Goal: Transaction & Acquisition: Purchase product/service

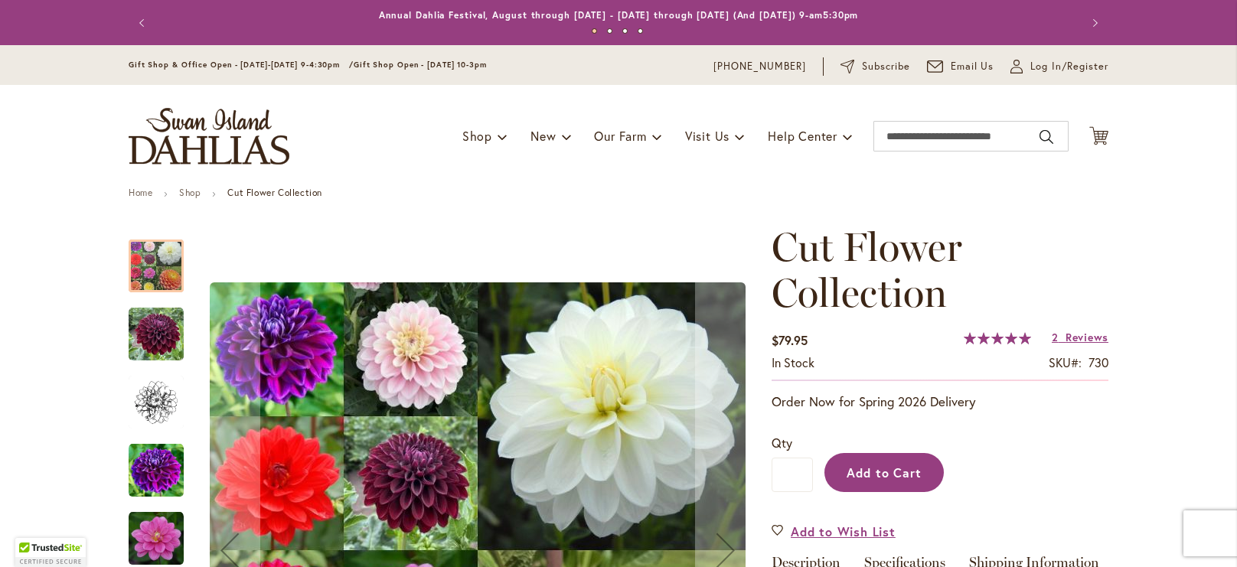
click at [920, 478] on span "Add to Cart" at bounding box center [884, 473] width 76 height 16
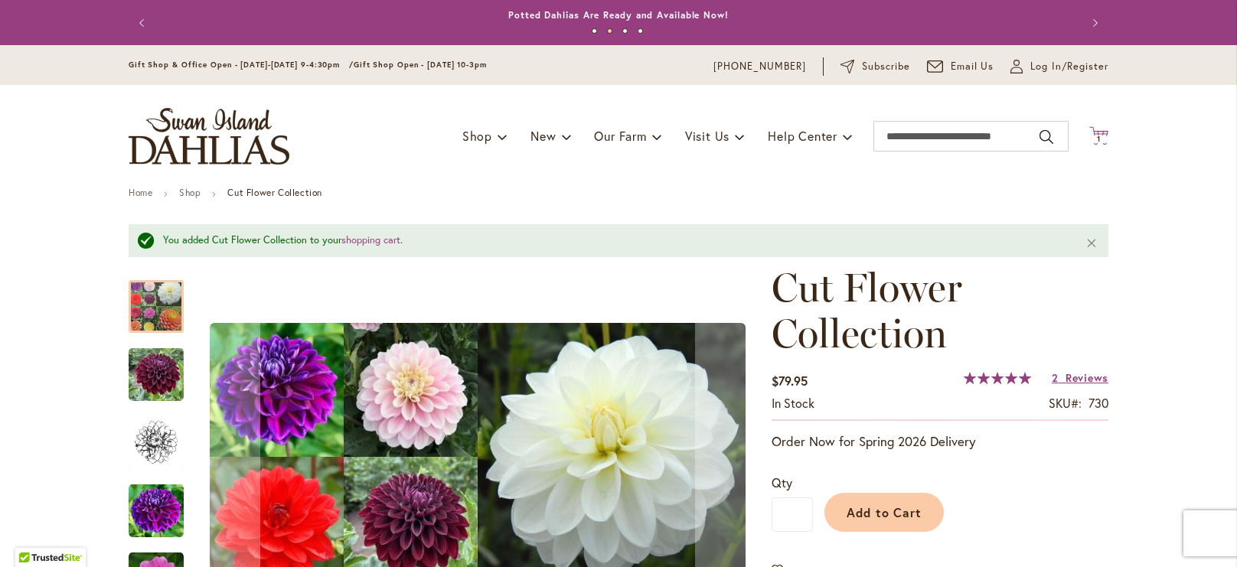
click at [1095, 135] on span "1 1 items" at bounding box center [1098, 139] width 15 height 8
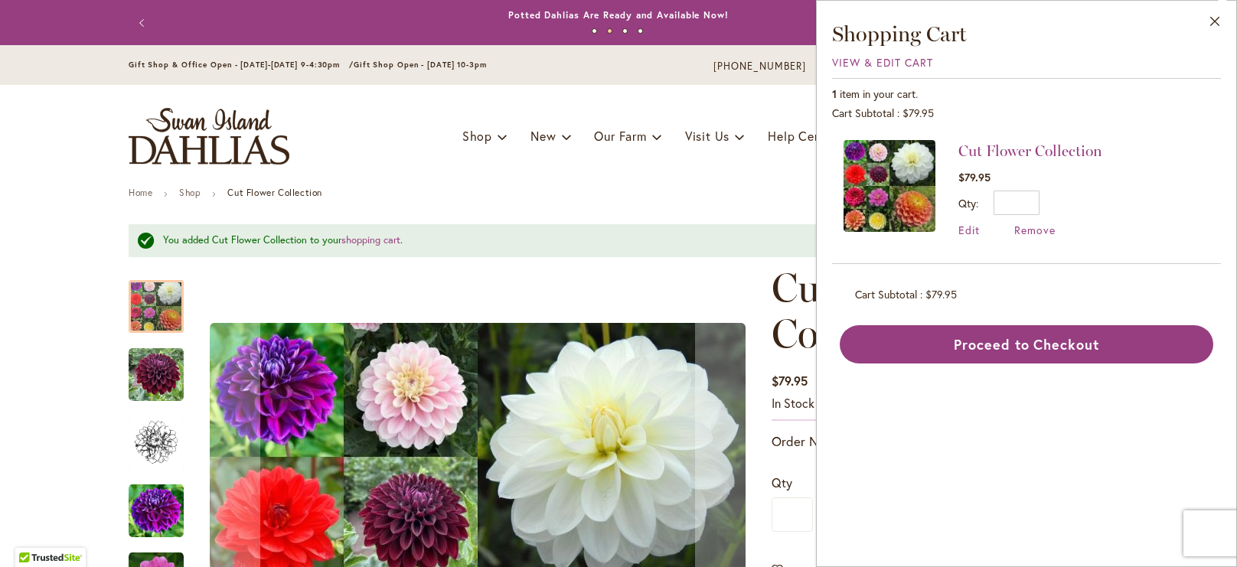
click at [644, 171] on div "Toggle Nav Shop Dahlia Tubers Collections Fresh Cut Dahlias Gardening Supplies …" at bounding box center [618, 136] width 1010 height 103
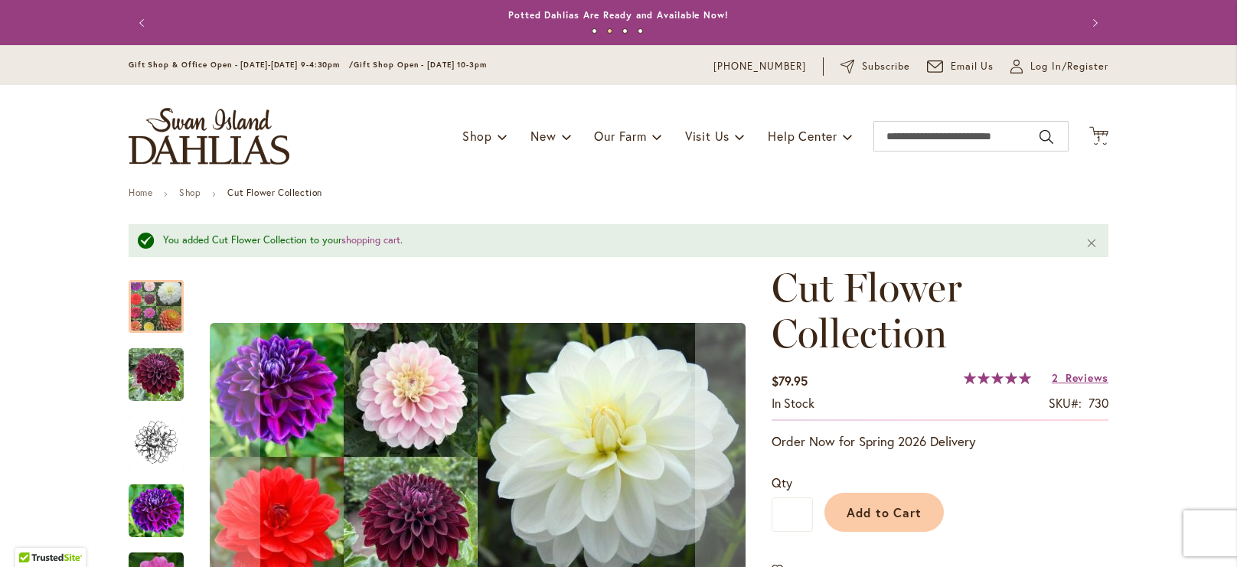
click at [161, 351] on img "Cut Flower Collection" at bounding box center [156, 374] width 55 height 55
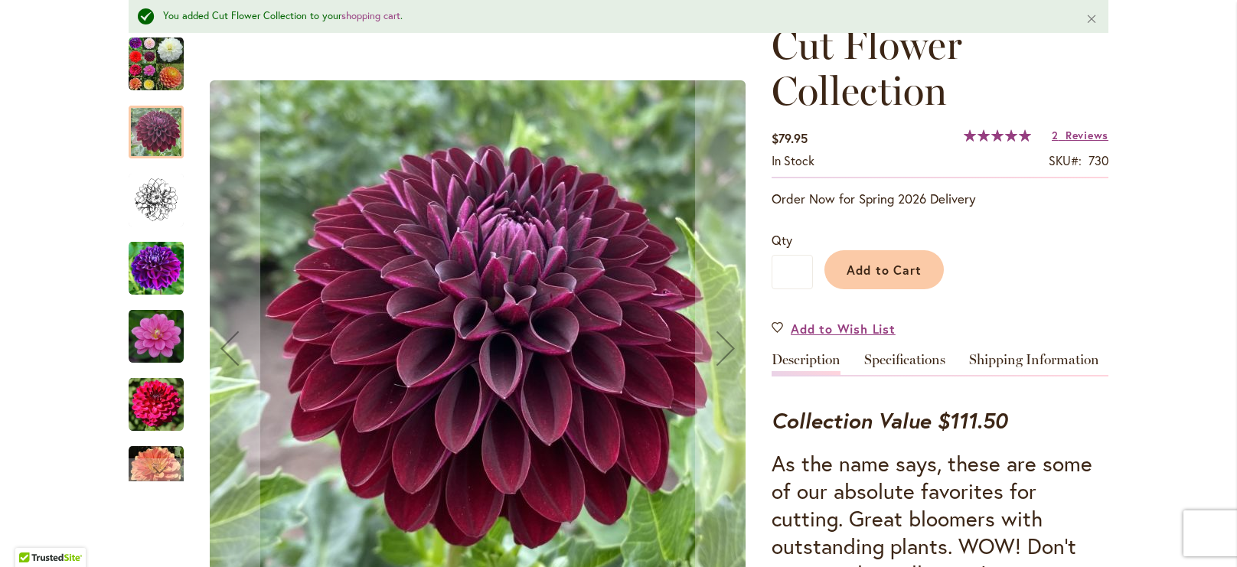
scroll to position [246, 0]
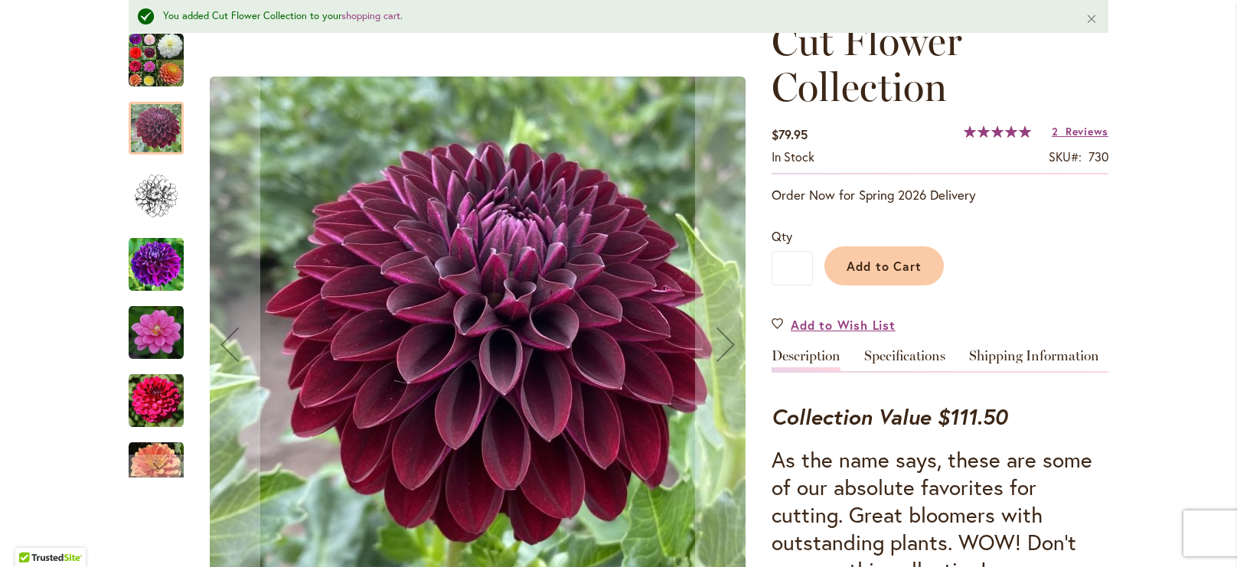
click at [161, 351] on img "Cut Flower Collection" at bounding box center [156, 332] width 55 height 55
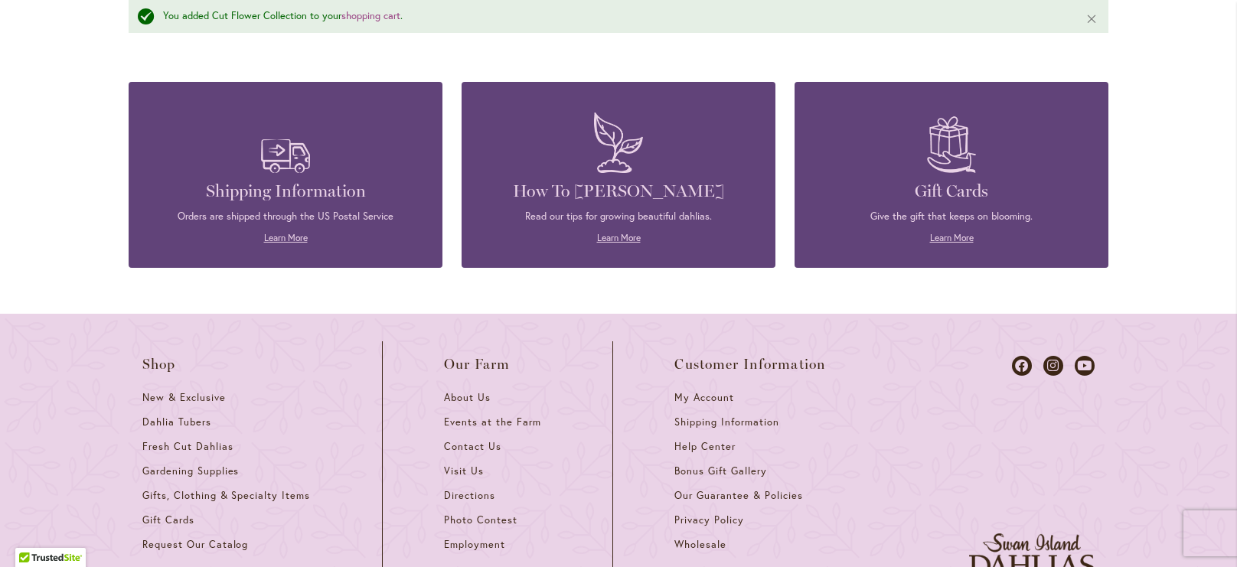
scroll to position [0, 0]
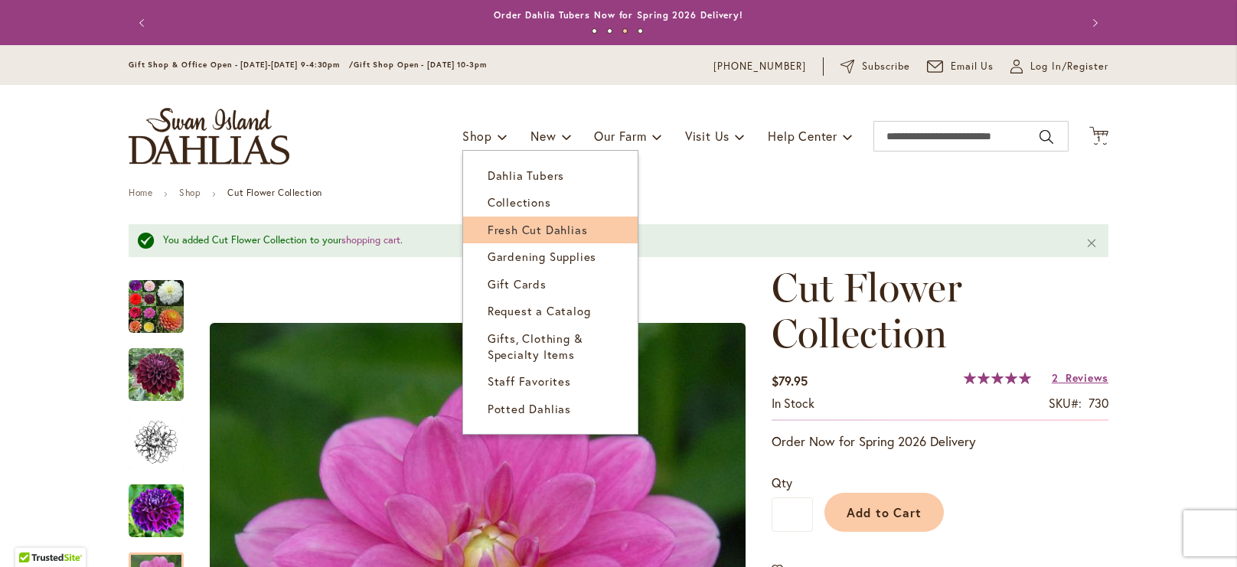
click at [523, 236] on span "Fresh Cut Dahlias" at bounding box center [537, 229] width 100 height 15
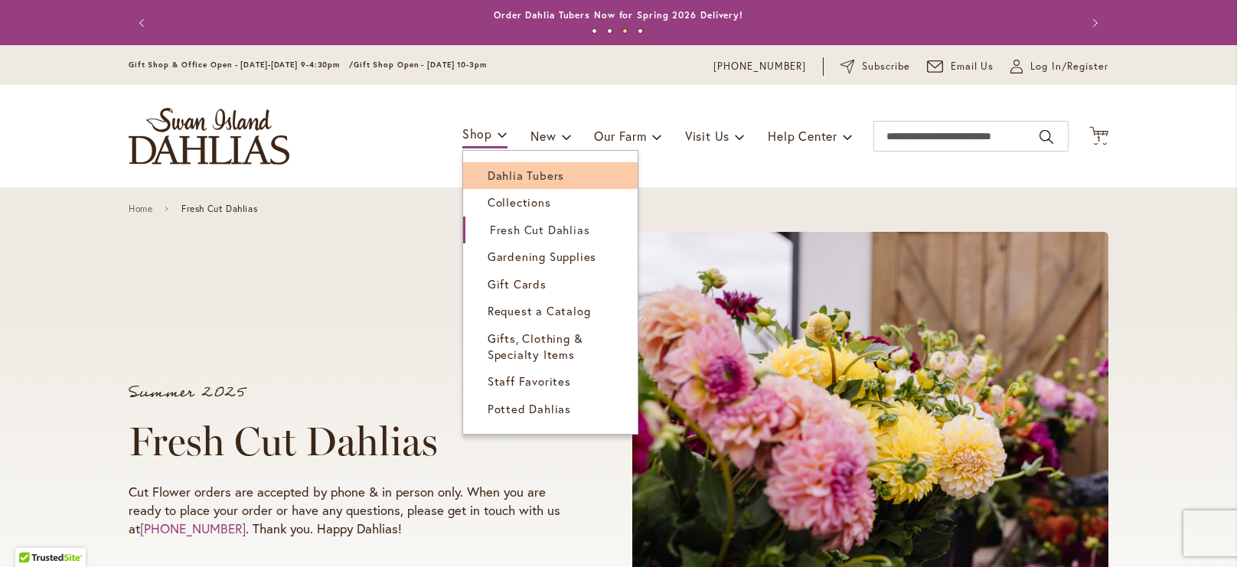
click at [505, 173] on span "Dahlia Tubers" at bounding box center [525, 175] width 77 height 15
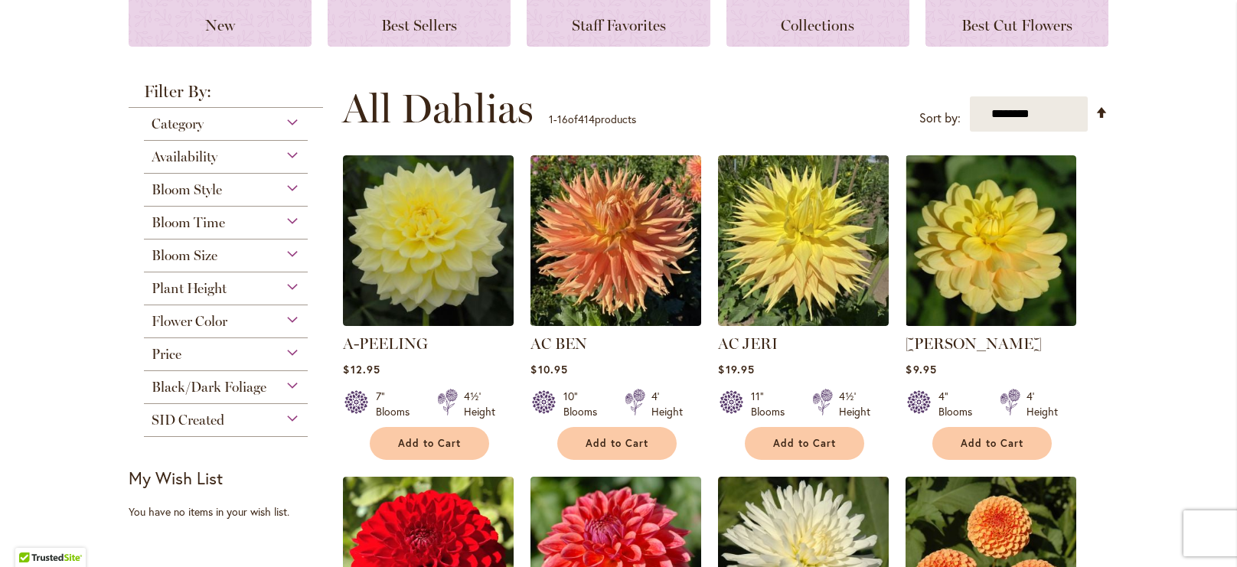
scroll to position [227, 0]
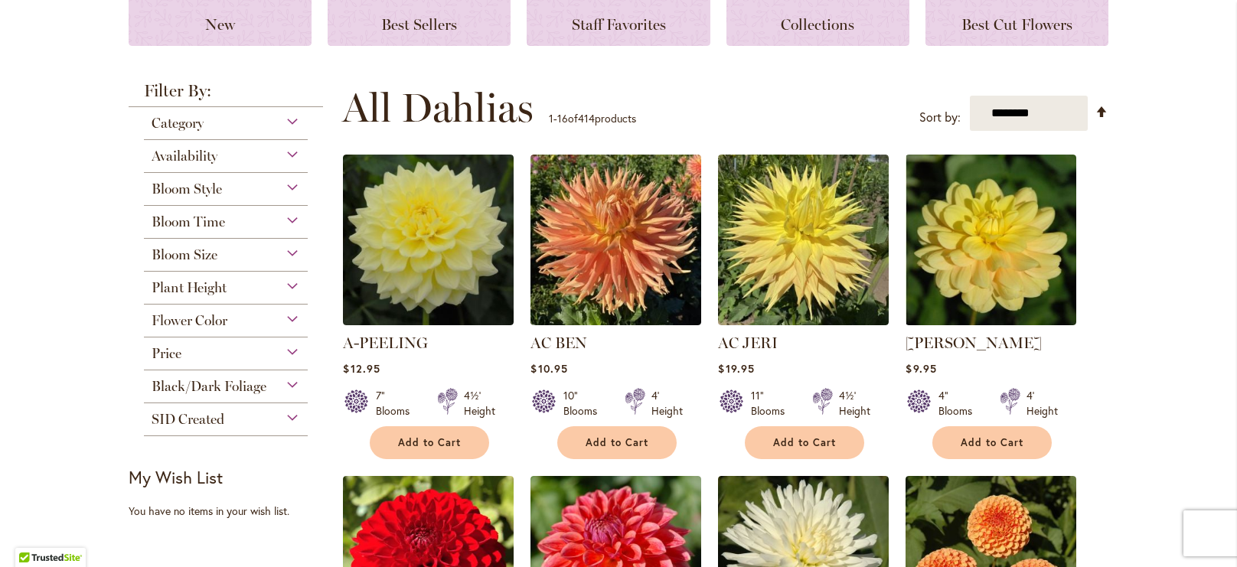
click at [288, 189] on div "Bloom Style" at bounding box center [226, 185] width 164 height 24
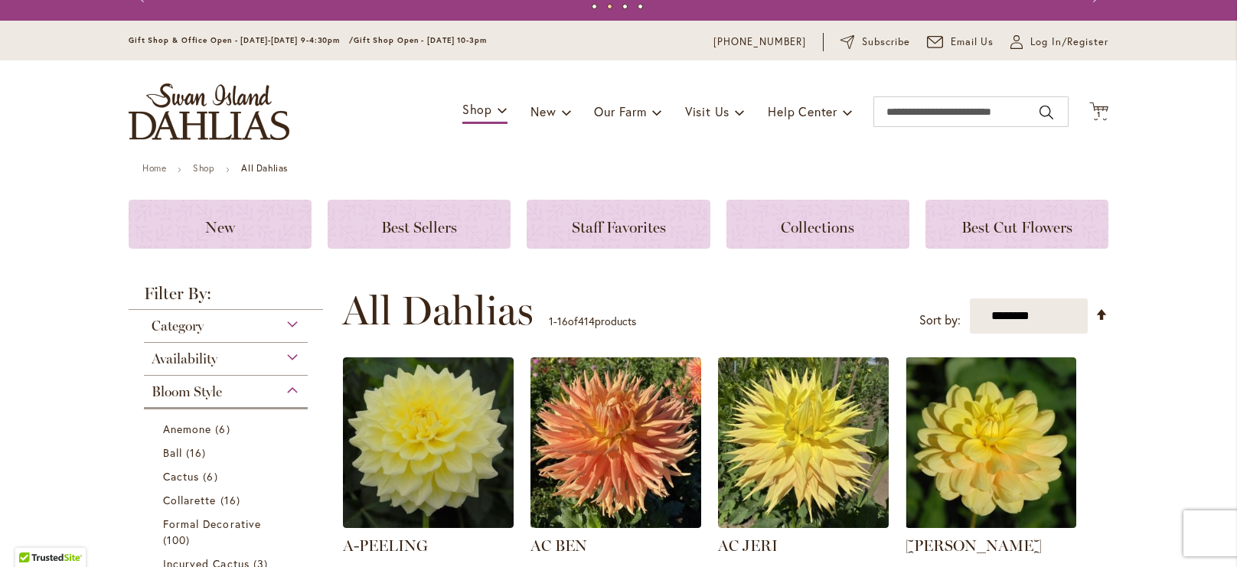
scroll to position [17, 0]
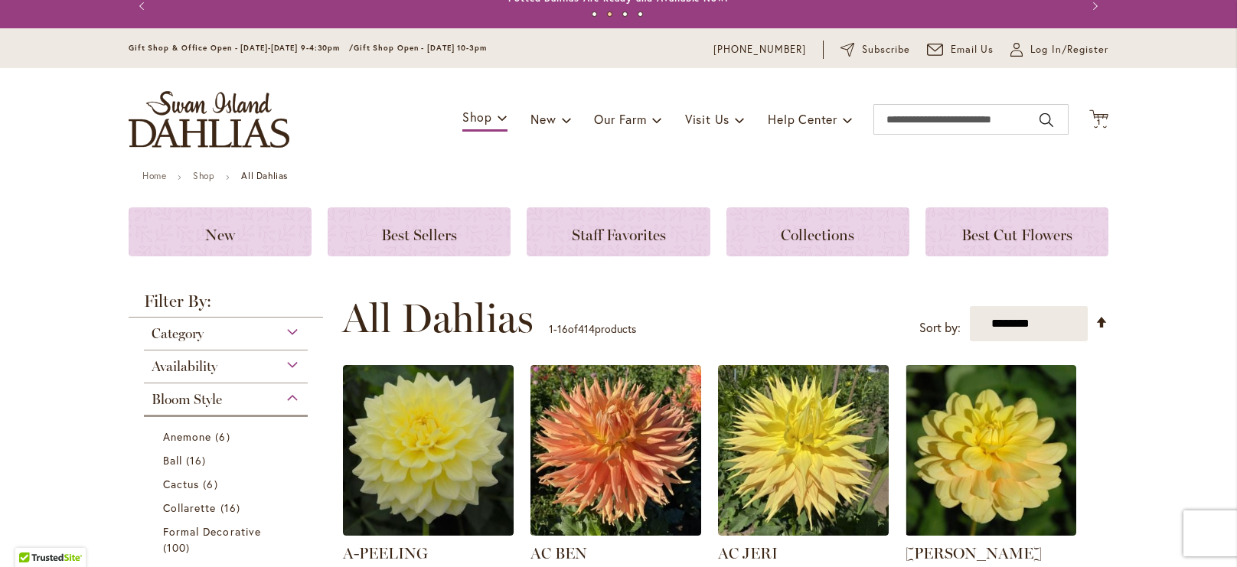
click at [290, 333] on div "Category" at bounding box center [226, 330] width 164 height 24
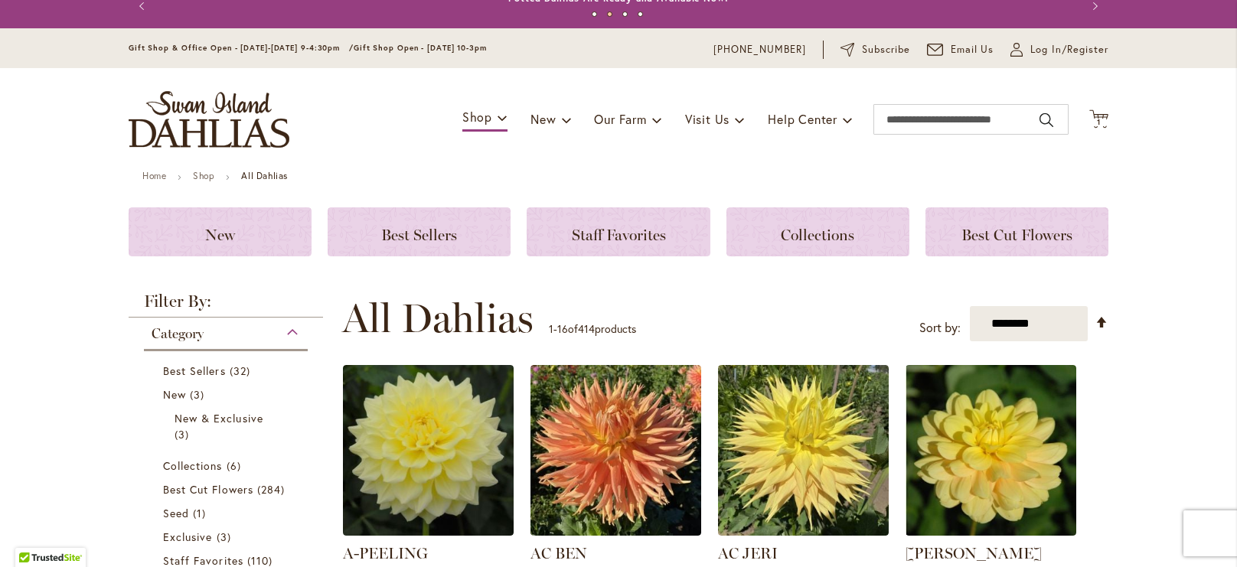
scroll to position [334, 0]
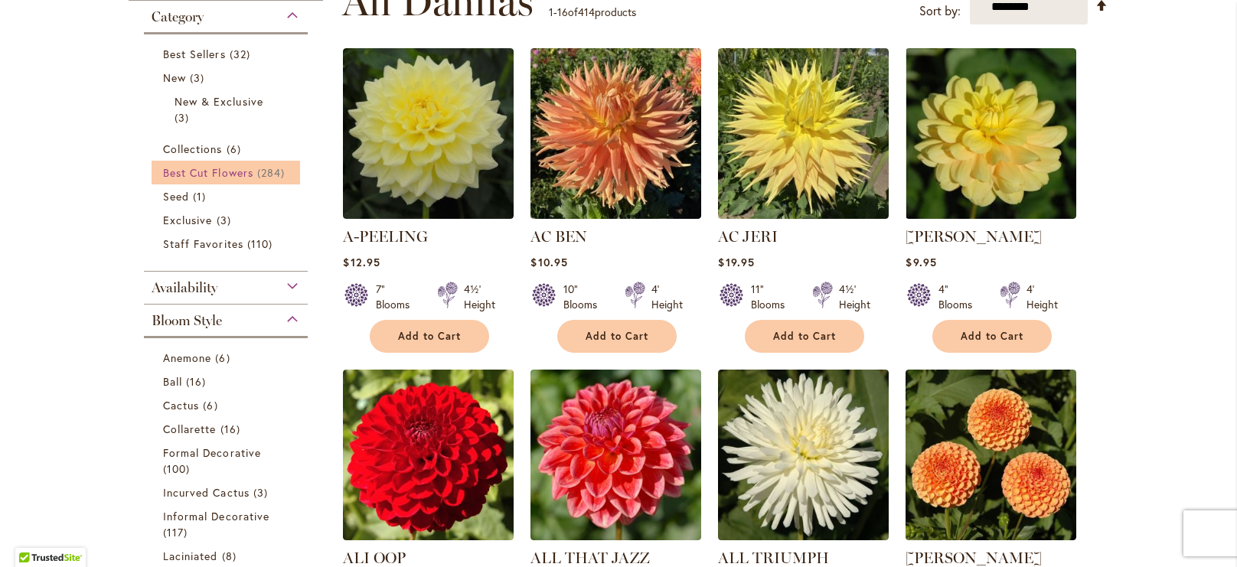
click at [240, 178] on link "Best Cut Flowers 284 items" at bounding box center [227, 173] width 129 height 16
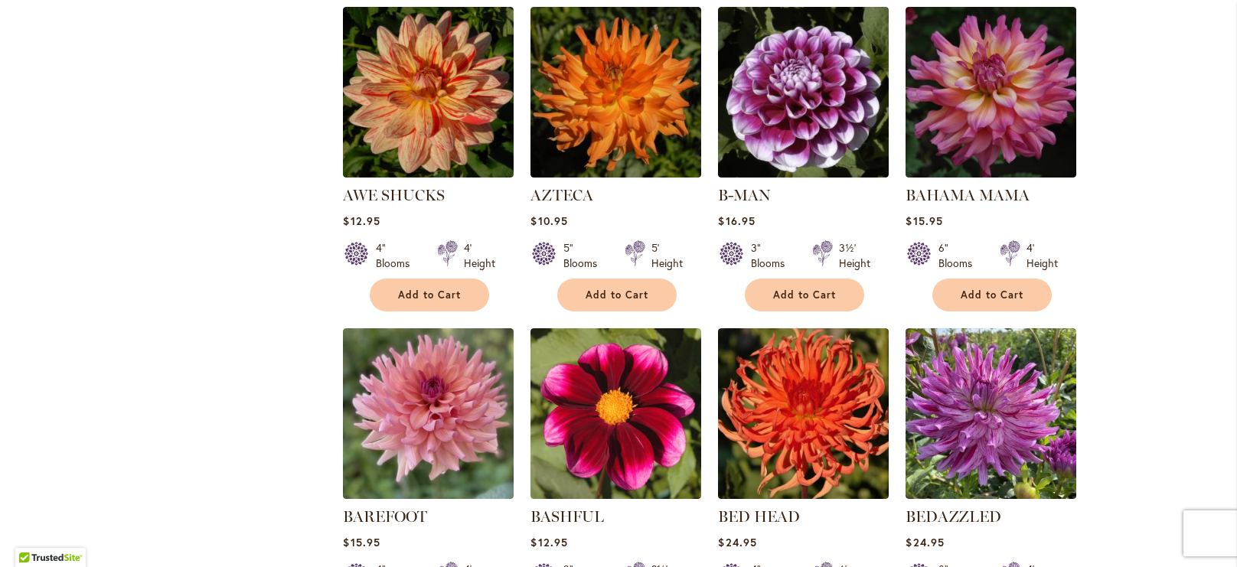
scroll to position [989, 0]
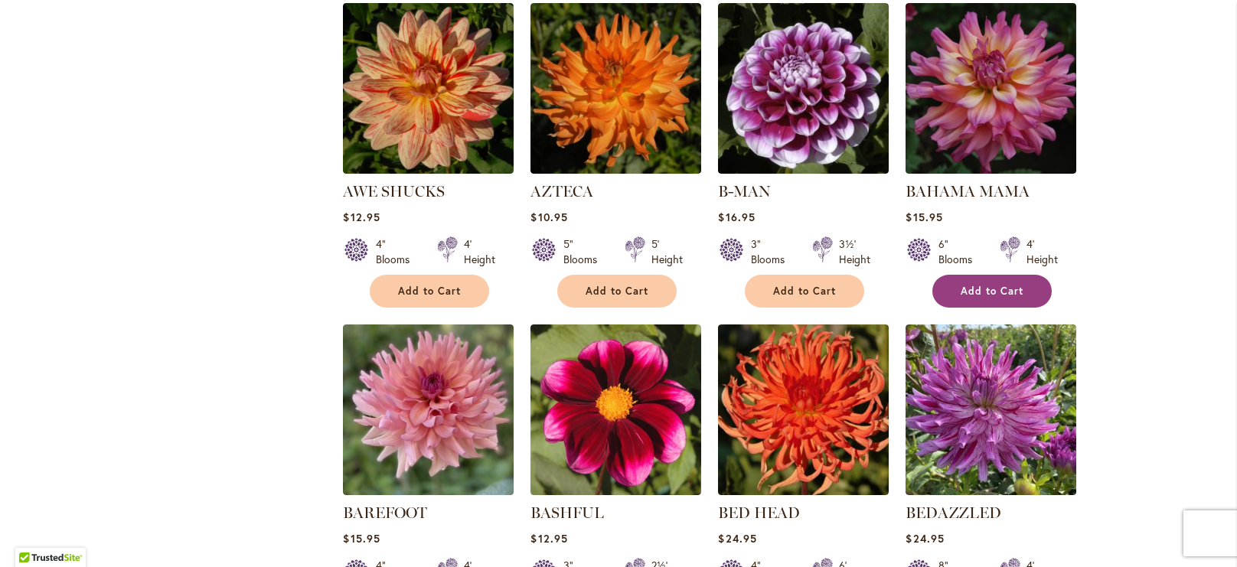
click at [1025, 301] on button "Add to Cart" at bounding box center [991, 291] width 119 height 33
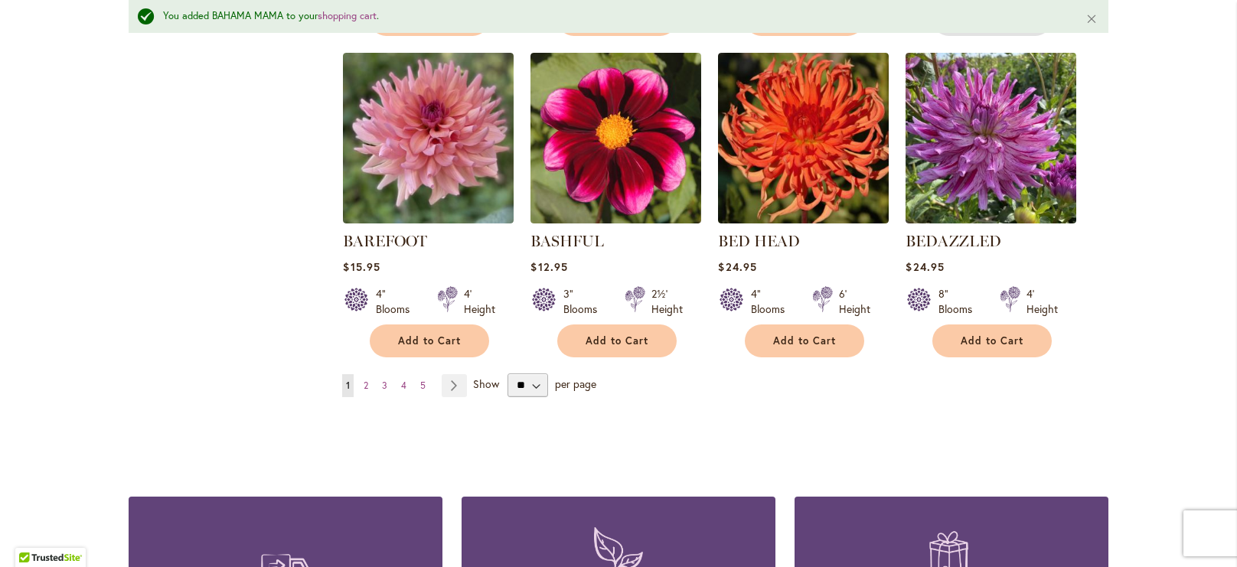
scroll to position [1302, 0]
click at [365, 382] on span "2" at bounding box center [365, 385] width 5 height 11
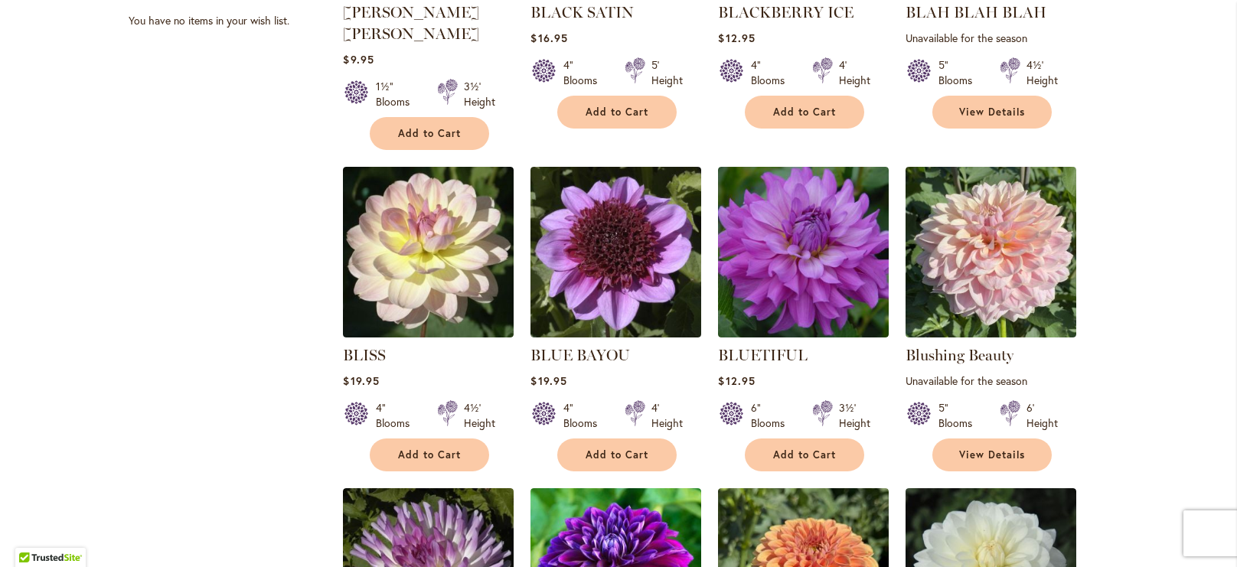
scroll to position [866, 0]
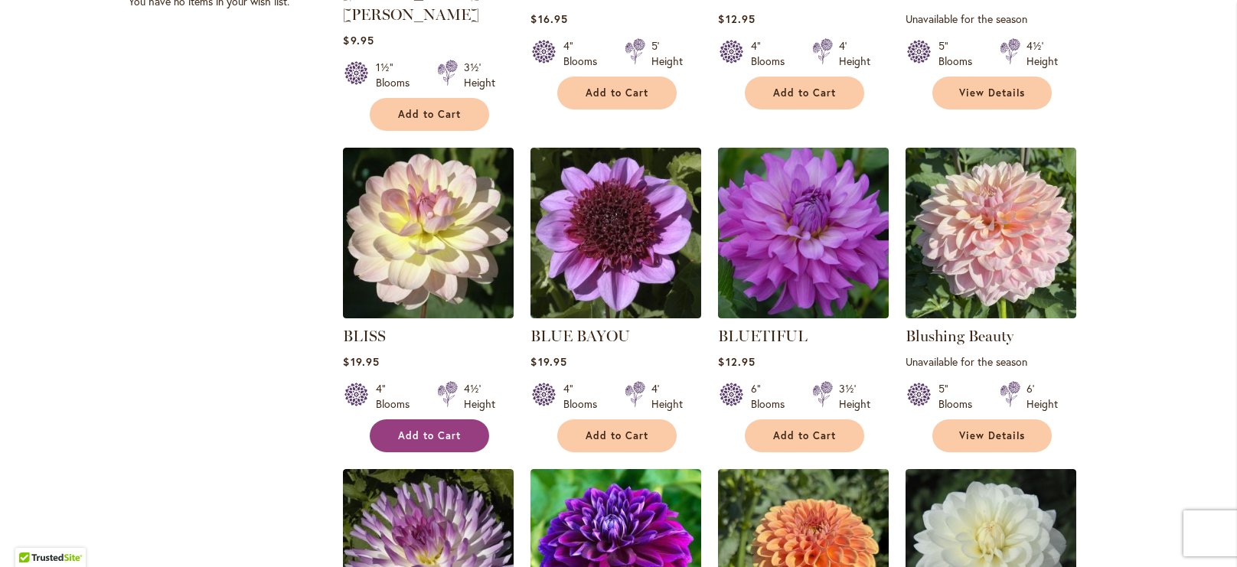
click at [464, 419] on button "Add to Cart" at bounding box center [429, 435] width 119 height 33
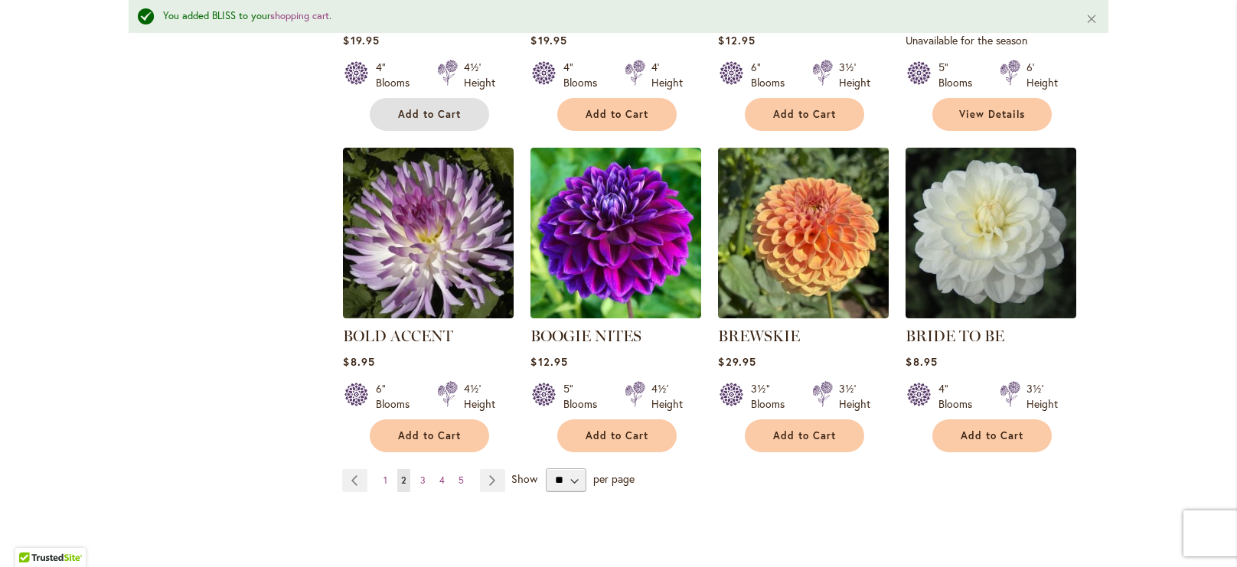
scroll to position [1257, 0]
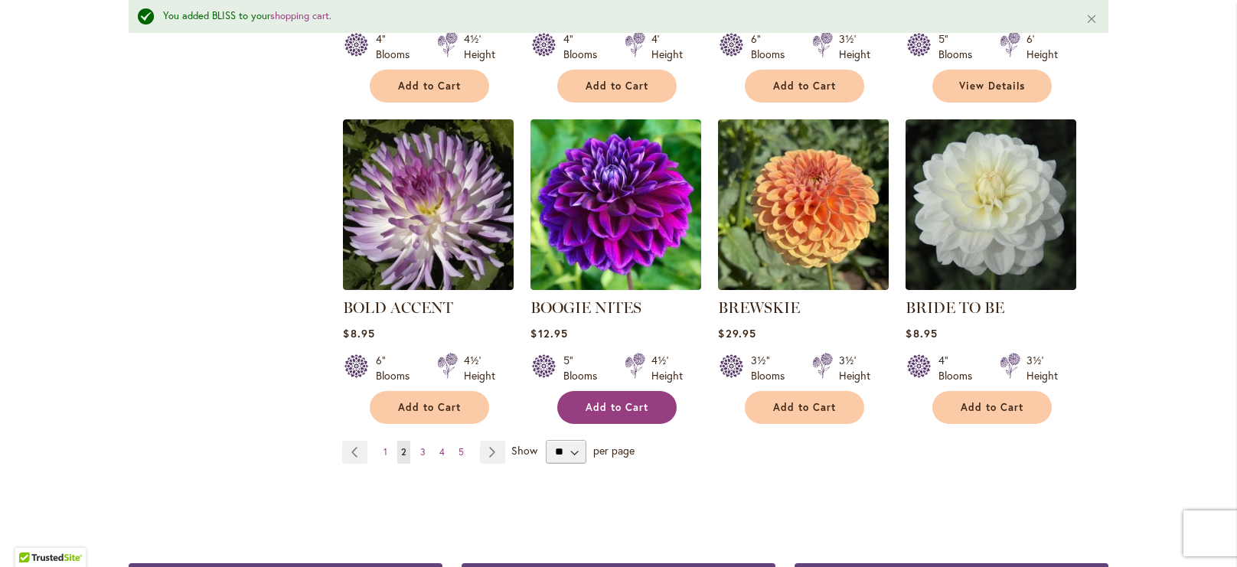
click at [666, 391] on button "Add to Cart" at bounding box center [616, 407] width 119 height 33
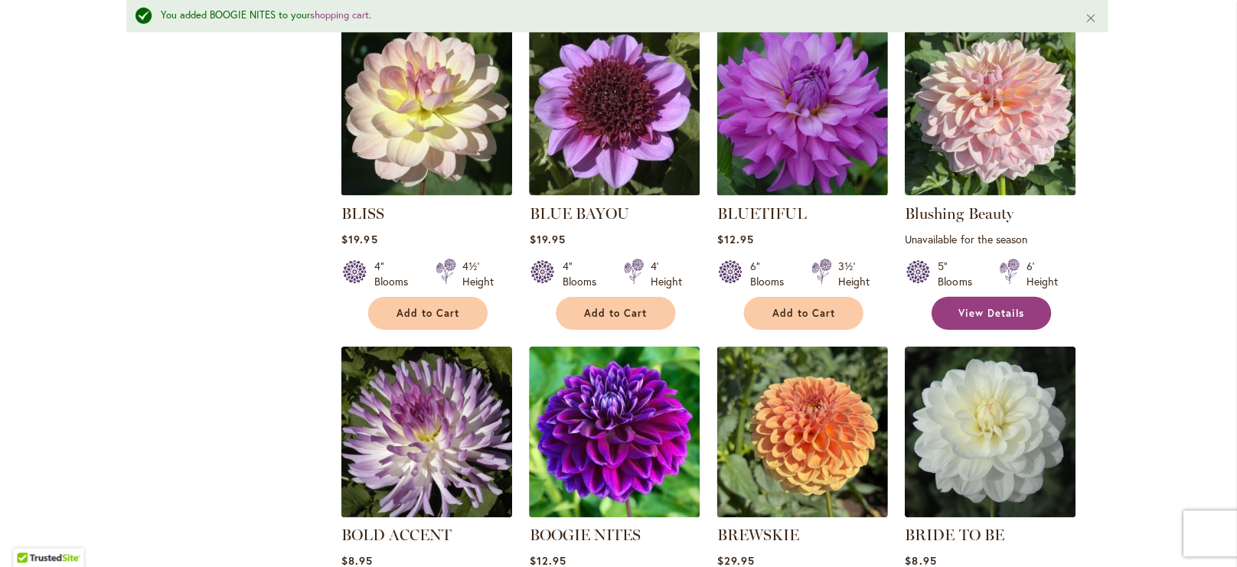
scroll to position [0, 0]
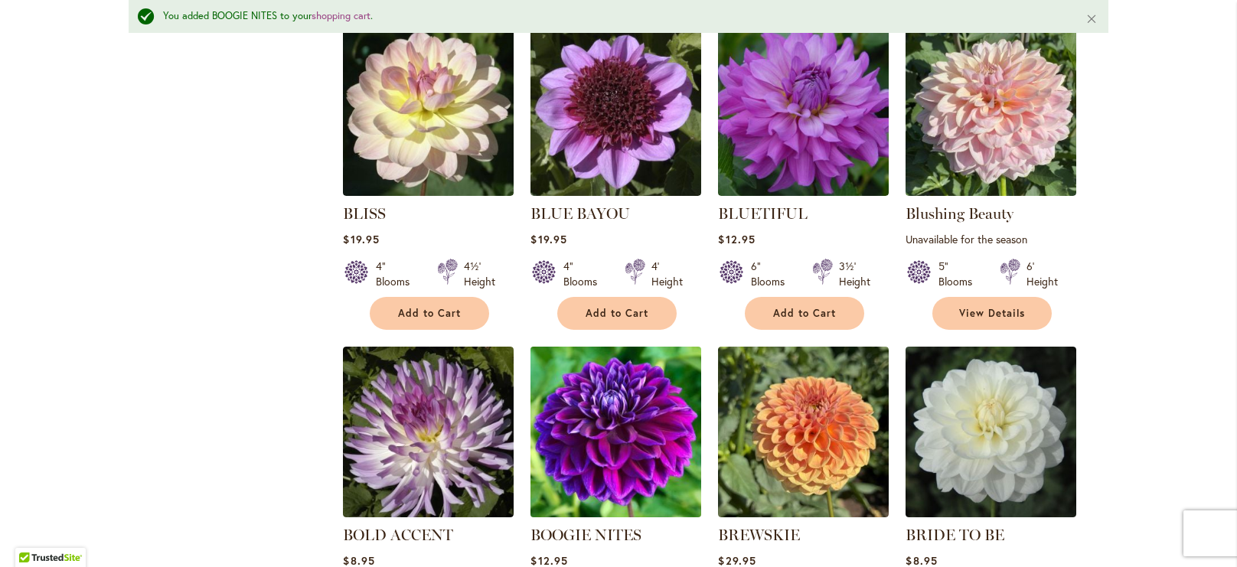
click at [627, 434] on img at bounding box center [616, 431] width 179 height 179
